Goal: Use online tool/utility: Utilize a website feature to perform a specific function

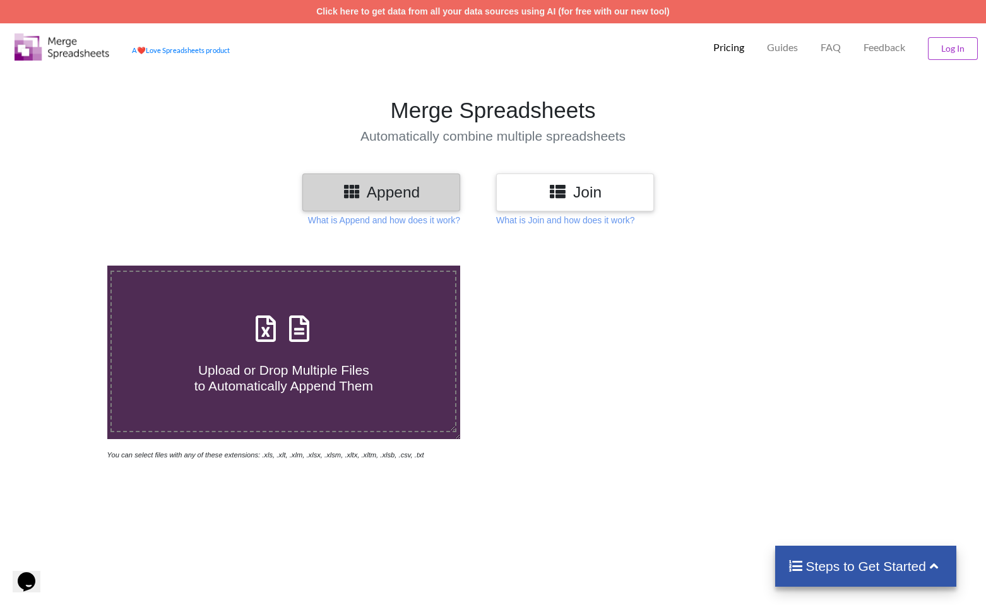
click at [594, 203] on div "Join" at bounding box center [575, 192] width 158 height 37
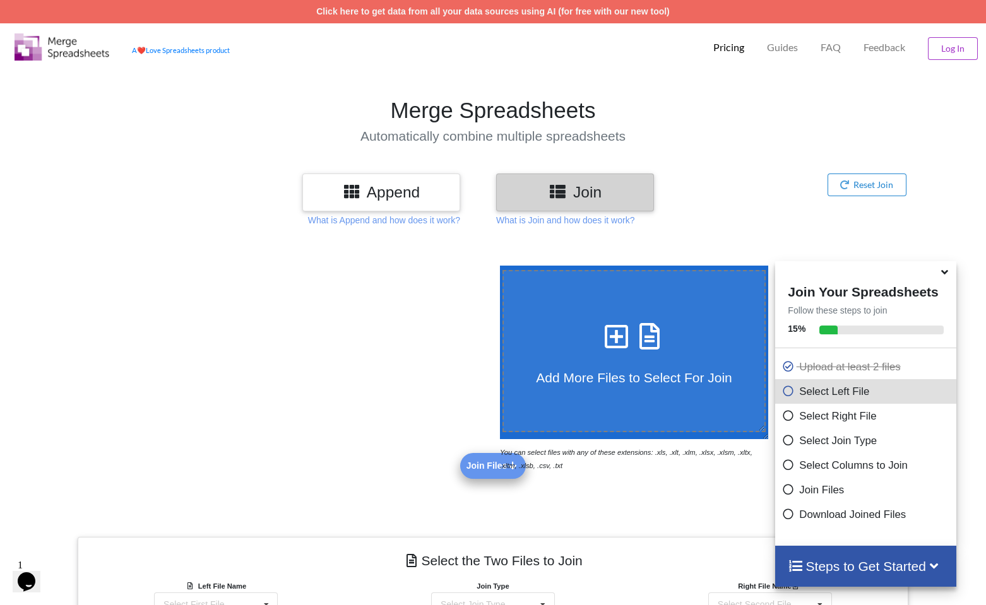
scroll to position [358, 0]
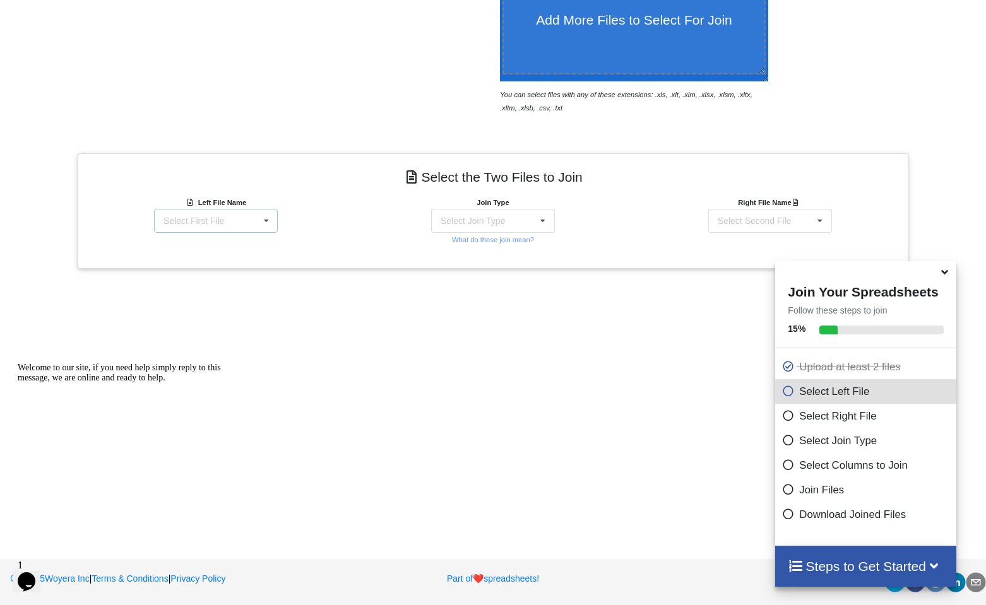
click at [263, 220] on icon at bounding box center [266, 221] width 19 height 23
click at [221, 290] on span "Matter balance summary (08_22_2025).csv" at bounding box center [207, 280] width 97 height 19
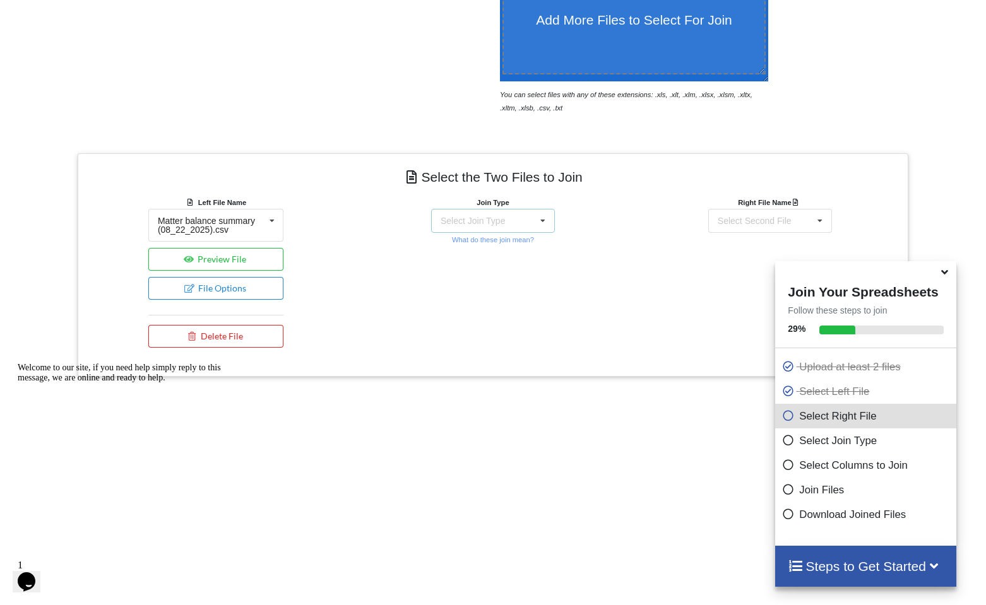
click at [519, 226] on div "Select Join Type INNER JOIN LEFT JOIN RIGHT JOIN FULL JOIN" at bounding box center [493, 221] width 124 height 24
click at [494, 254] on div "INNER JOIN" at bounding box center [500, 255] width 77 height 13
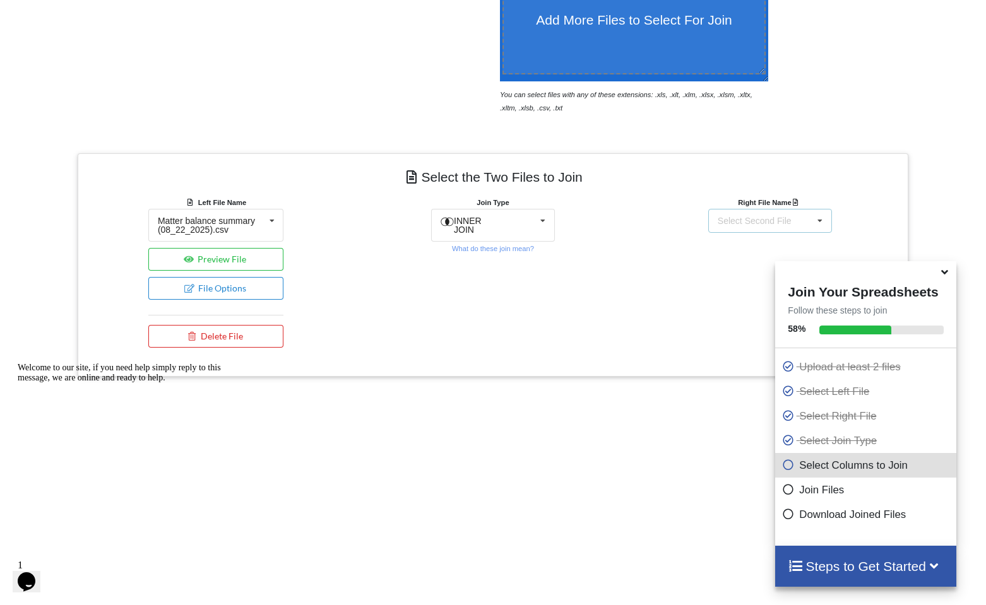
click at [768, 229] on div "Select Second File matters [DATE] 08-54-39.csv Matter balance summary (08_22_20…" at bounding box center [770, 221] width 124 height 24
click at [746, 256] on span "matters [DATE] 08-54-39.csv" at bounding box center [769, 253] width 113 height 10
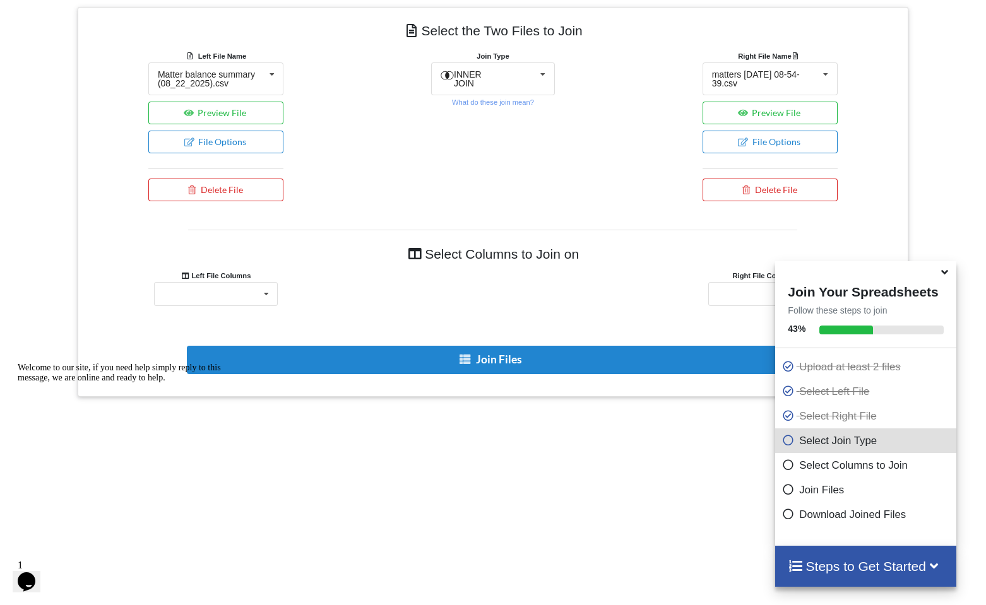
scroll to position [540, 0]
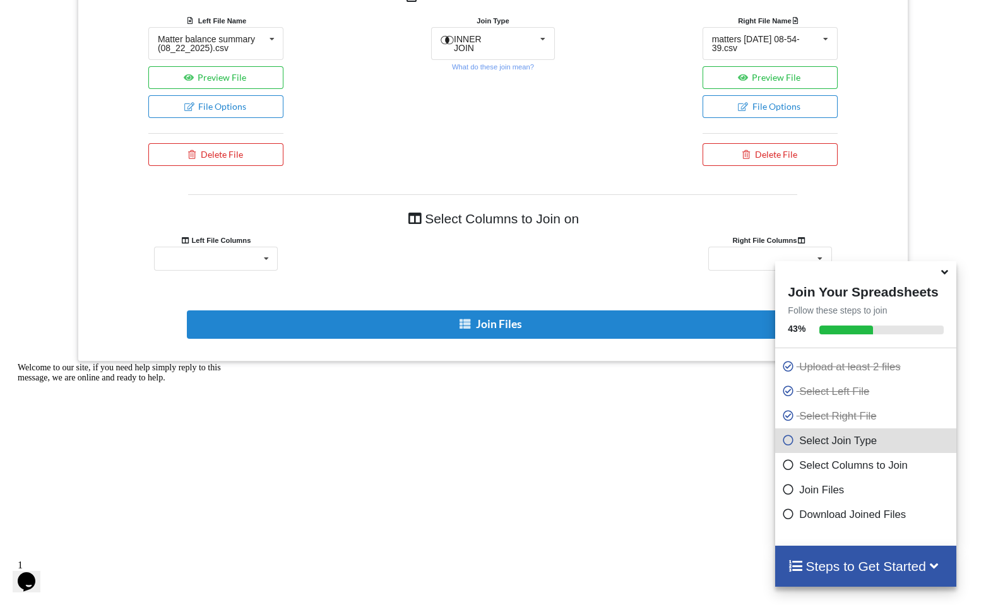
click at [254, 245] on div "Left File Columns" at bounding box center [215, 240] width 135 height 13
click at [262, 261] on icon at bounding box center [266, 258] width 19 height 23
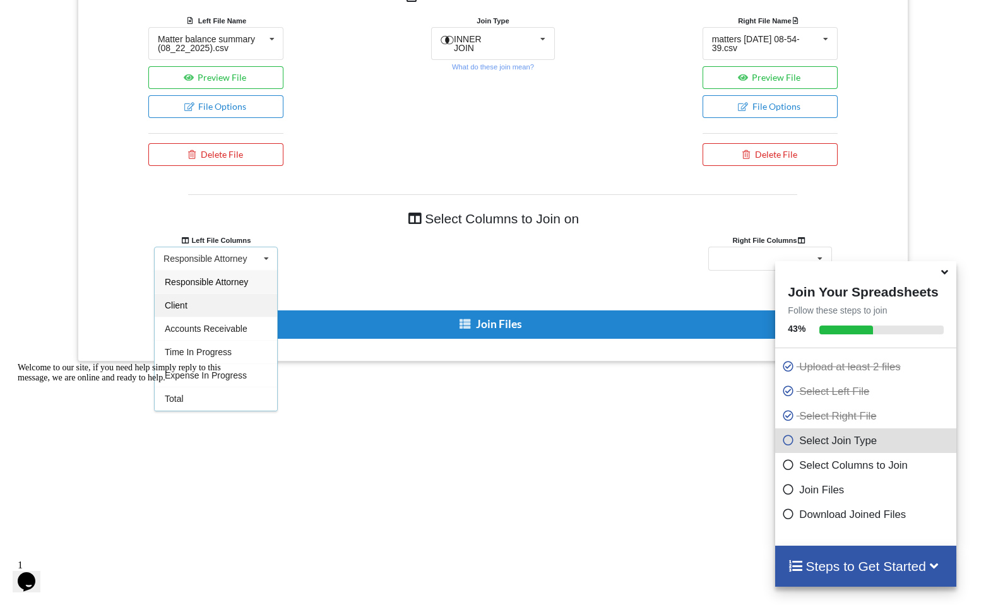
click at [201, 313] on div "Client" at bounding box center [216, 305] width 122 height 23
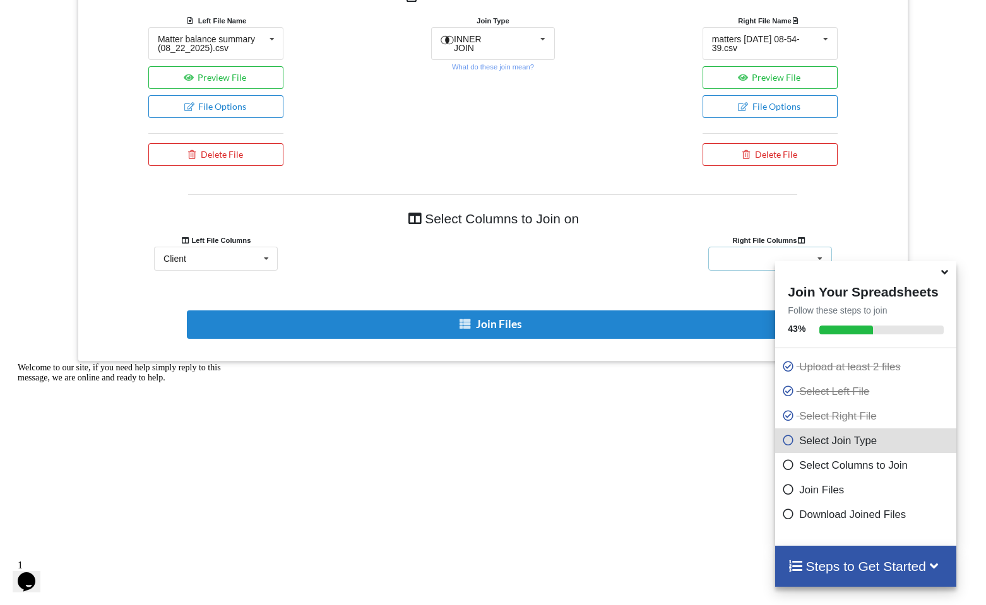
click at [719, 262] on div "Client Name Client Location Minimum Threshold Refill Request Due Hold/Lock No R…" at bounding box center [770, 259] width 124 height 24
click at [735, 277] on span "Client Name" at bounding box center [743, 282] width 49 height 10
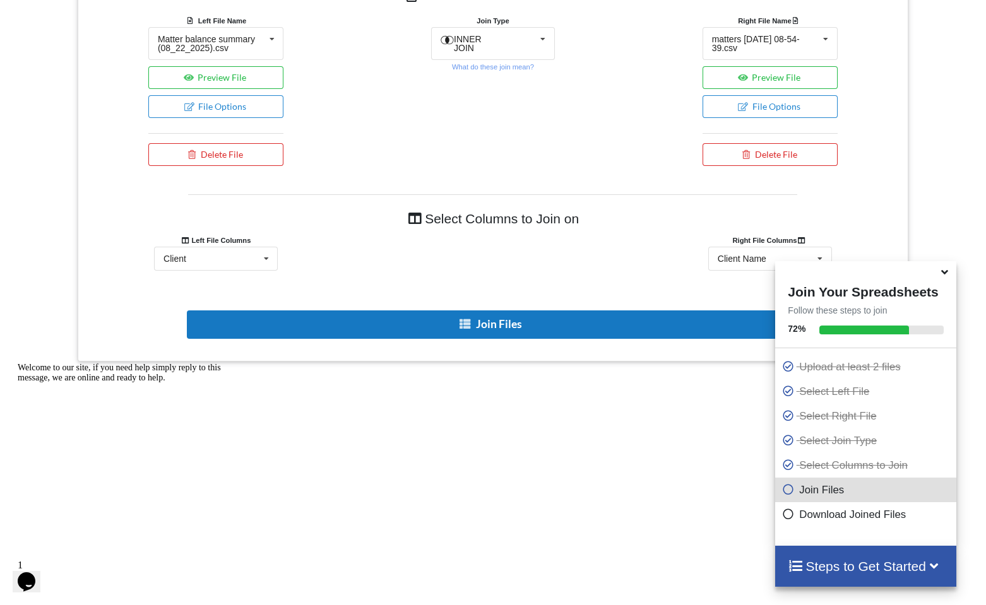
click at [501, 326] on button "Join Files" at bounding box center [491, 325] width 609 height 28
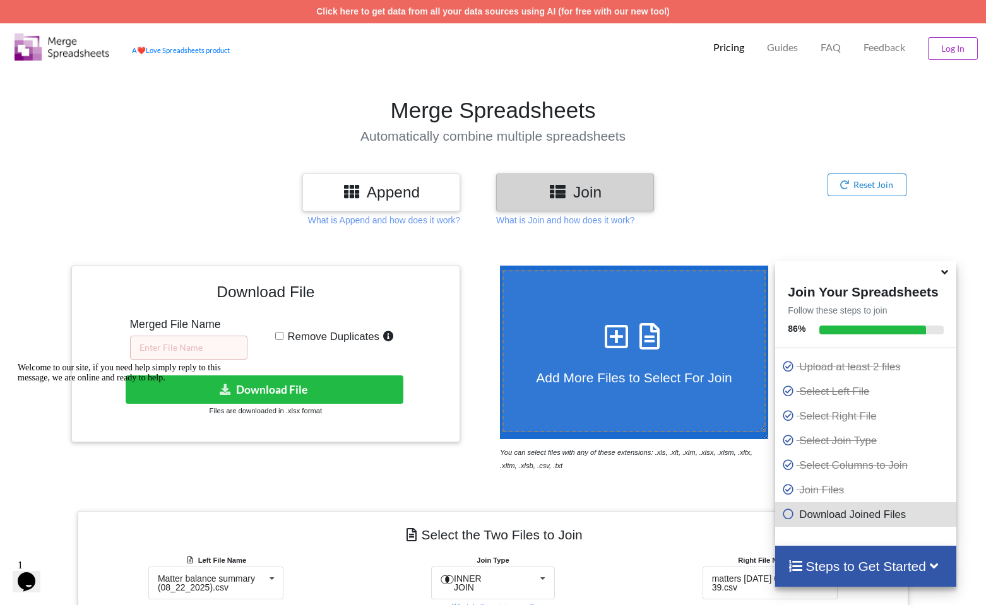
scroll to position [0, 0]
click at [204, 352] on input "text" at bounding box center [188, 348] width 117 height 24
type input "08.22 RM"
click at [277, 338] on input "Remove Duplicates" at bounding box center [279, 336] width 8 height 8
checkbox input "true"
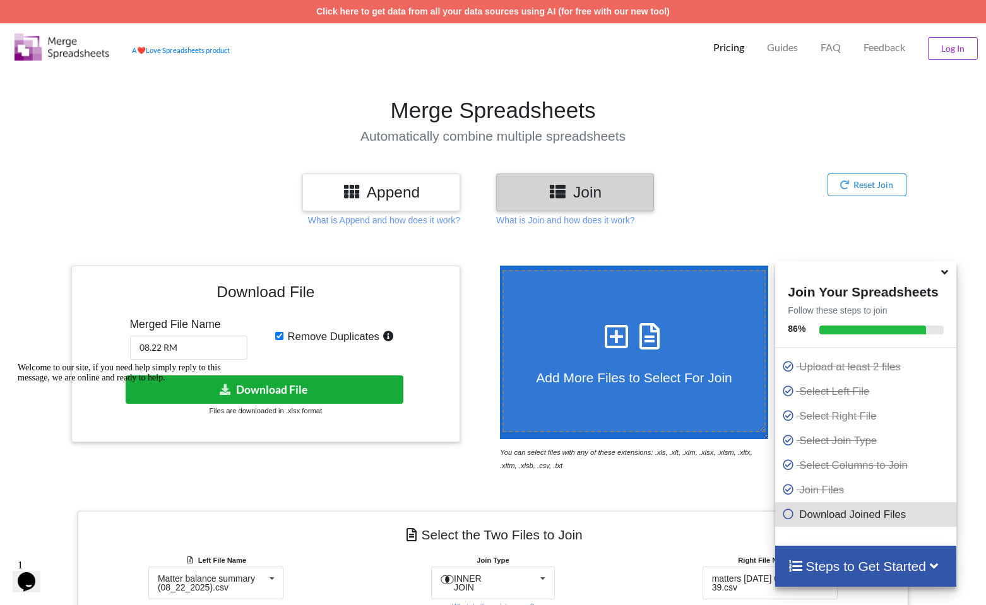
click at [302, 386] on button "Download File" at bounding box center [265, 390] width 278 height 28
